Goal: Task Accomplishment & Management: Use online tool/utility

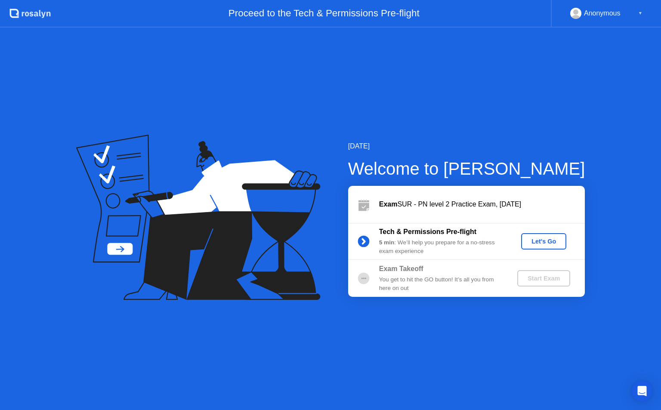
click at [550, 238] on div "Let's Go" at bounding box center [544, 241] width 38 height 7
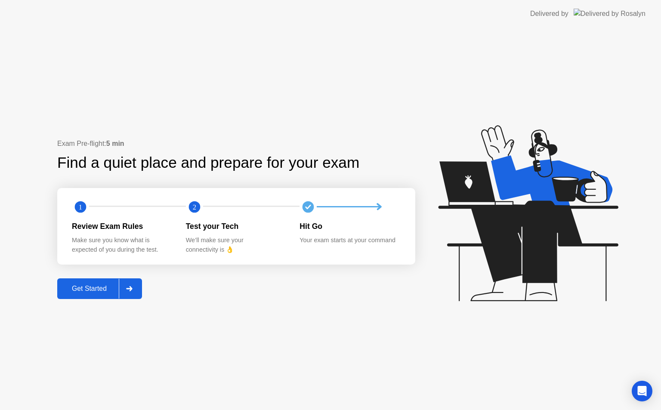
click at [138, 284] on div at bounding box center [129, 289] width 21 height 20
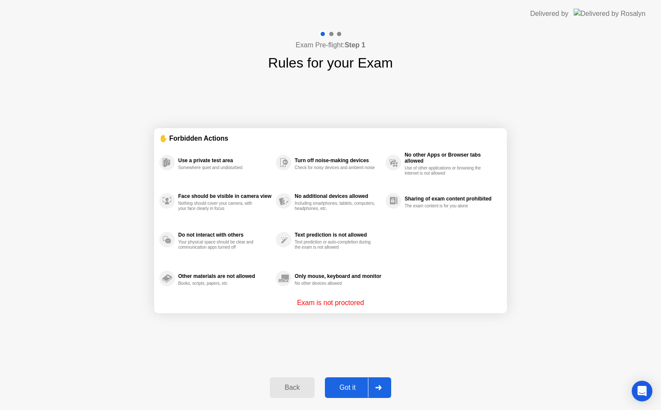
click at [380, 387] on icon at bounding box center [378, 387] width 6 height 5
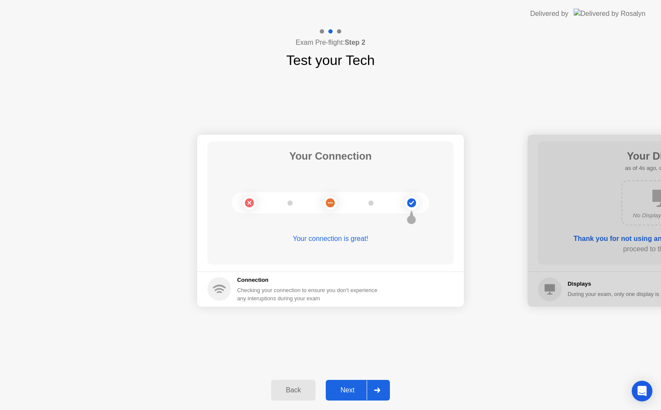
click at [380, 387] on div at bounding box center [377, 390] width 21 height 20
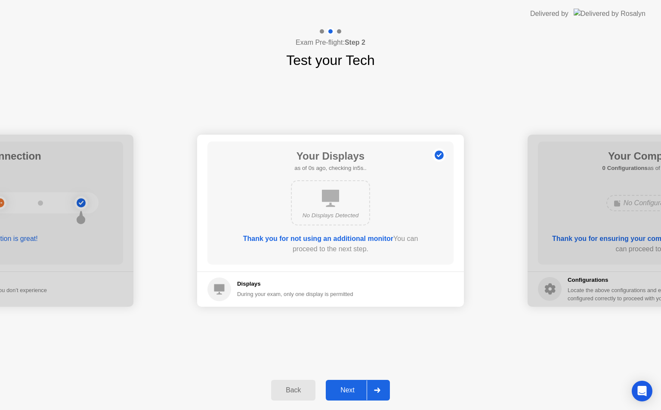
click at [380, 387] on div at bounding box center [377, 390] width 21 height 20
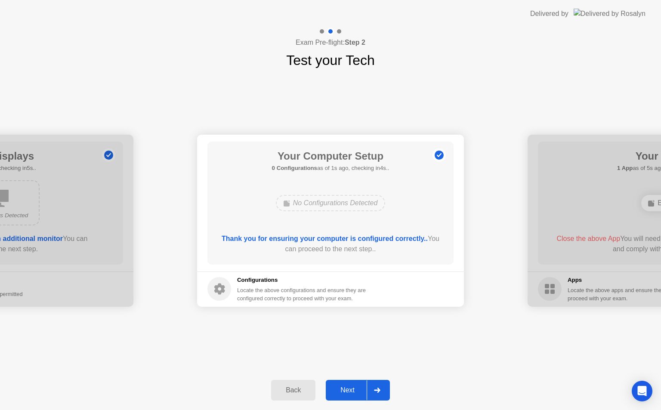
click at [380, 387] on div at bounding box center [377, 390] width 21 height 20
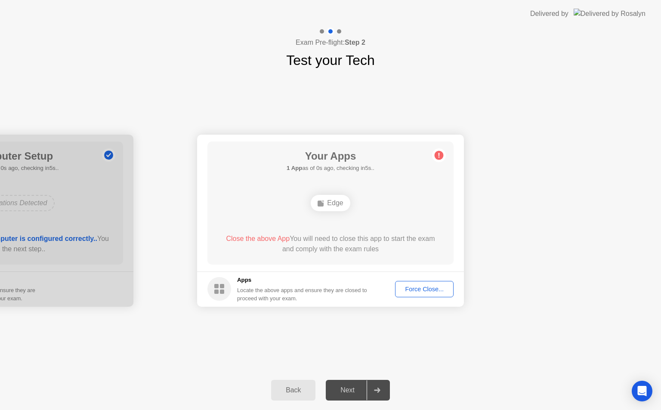
click at [423, 290] on div "Force Close..." at bounding box center [424, 289] width 52 height 7
click at [428, 288] on div "Force Close..." at bounding box center [424, 289] width 52 height 7
click at [412, 292] on div "Force Close..." at bounding box center [424, 289] width 52 height 7
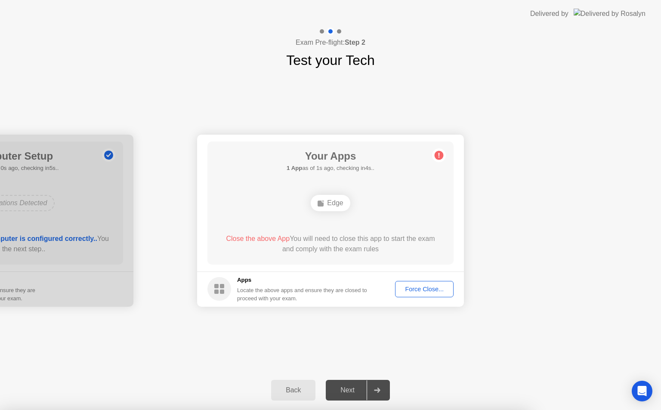
click at [411, 288] on div "Force Close..." at bounding box center [424, 289] width 52 height 7
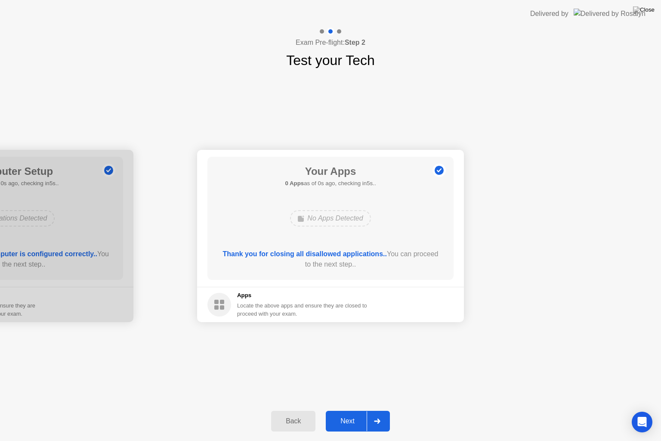
click at [386, 74] on div "Your Connection Your connection is great! Connection Checking your connection t…" at bounding box center [330, 236] width 661 height 330
click at [375, 410] on icon at bounding box center [377, 420] width 6 height 5
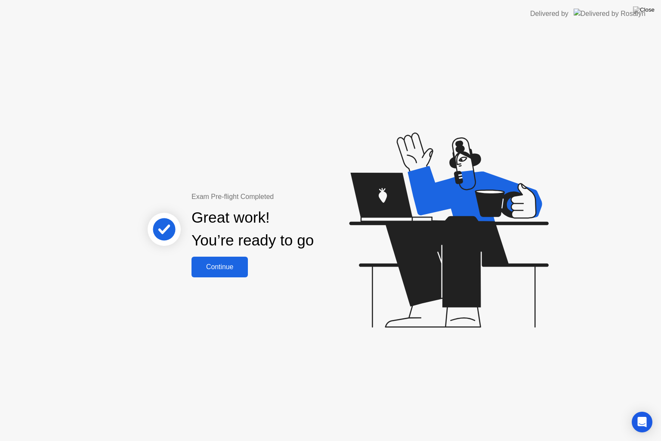
click at [233, 266] on div "Continue" at bounding box center [219, 267] width 51 height 8
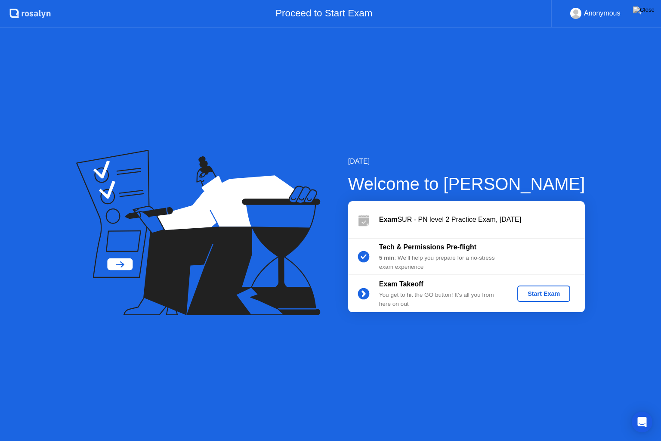
click at [547, 292] on div "Start Exam" at bounding box center [544, 293] width 46 height 7
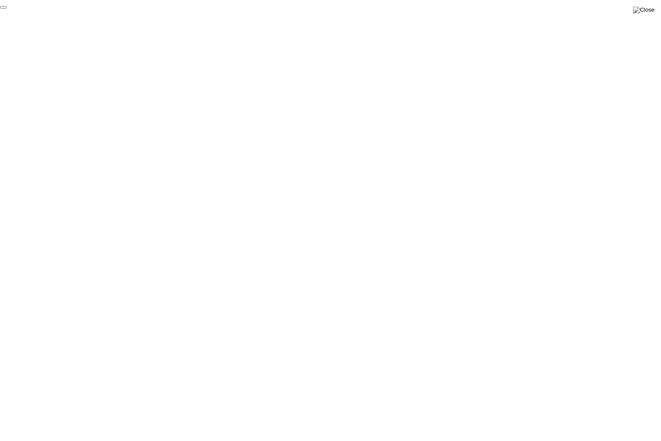
click div "End Proctoring Session"
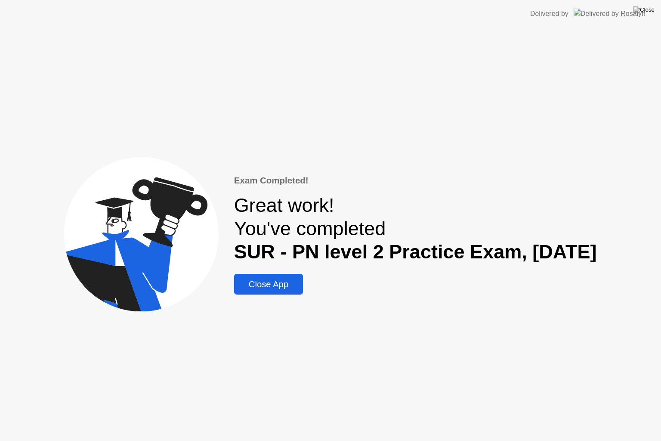
click at [252, 286] on div "Close App" at bounding box center [269, 284] width 64 height 10
